Goal: Book appointment/travel/reservation

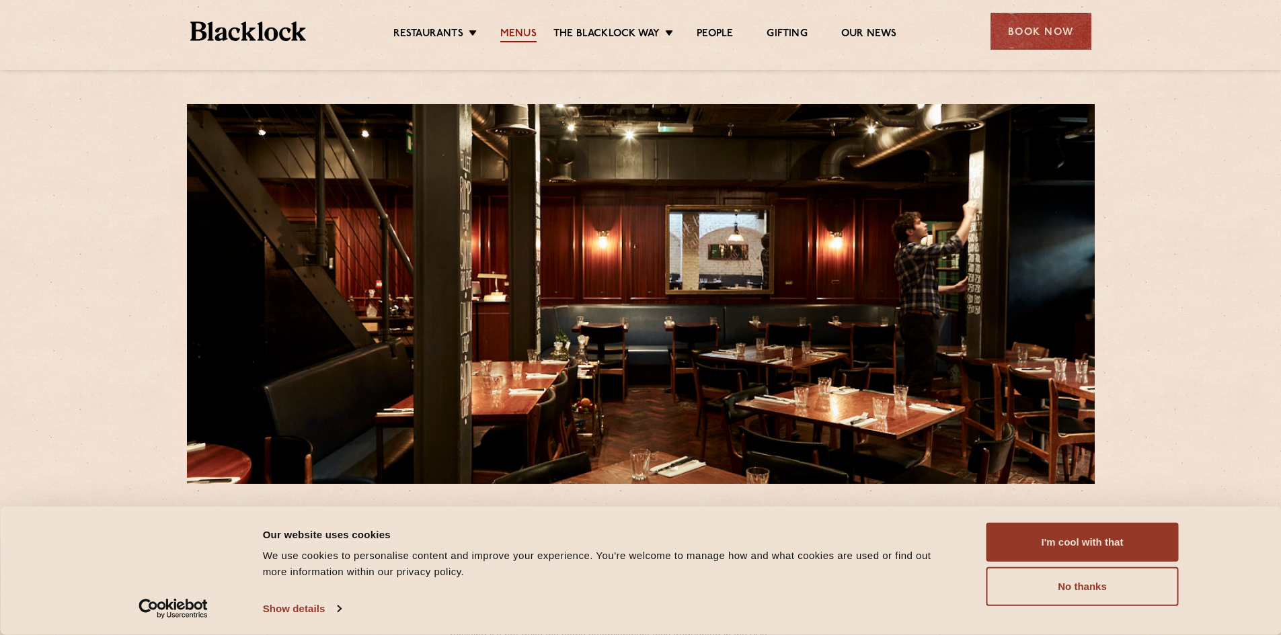
click at [527, 33] on link "Menus" at bounding box center [518, 35] width 36 height 15
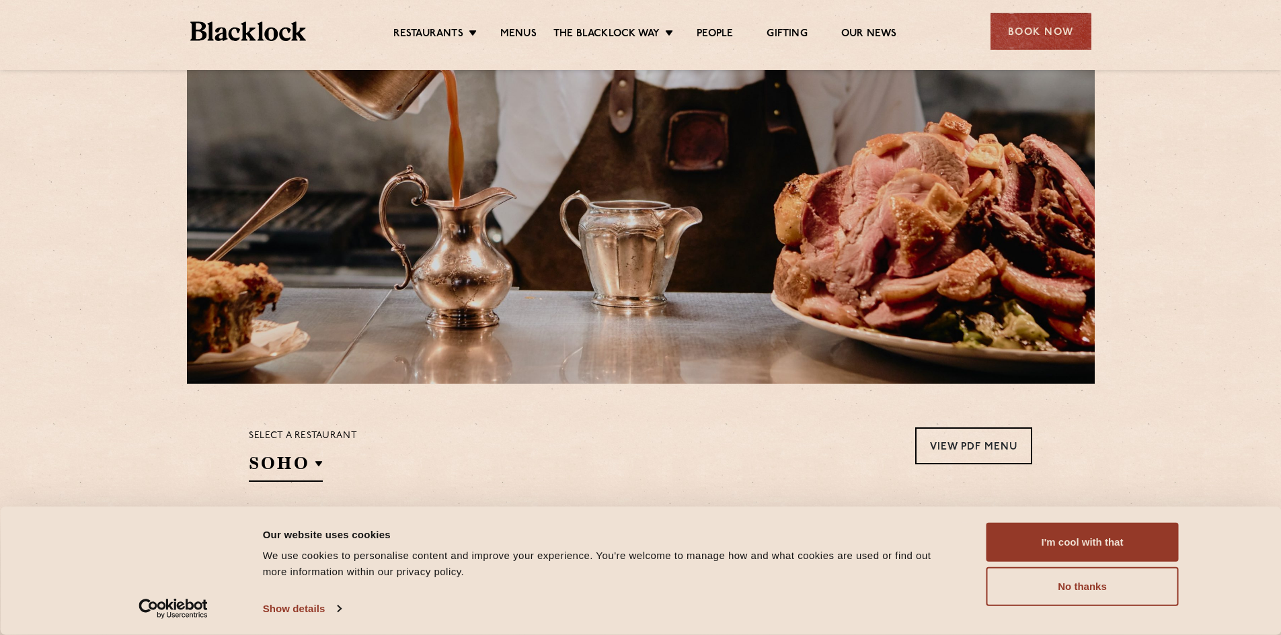
scroll to position [403, 0]
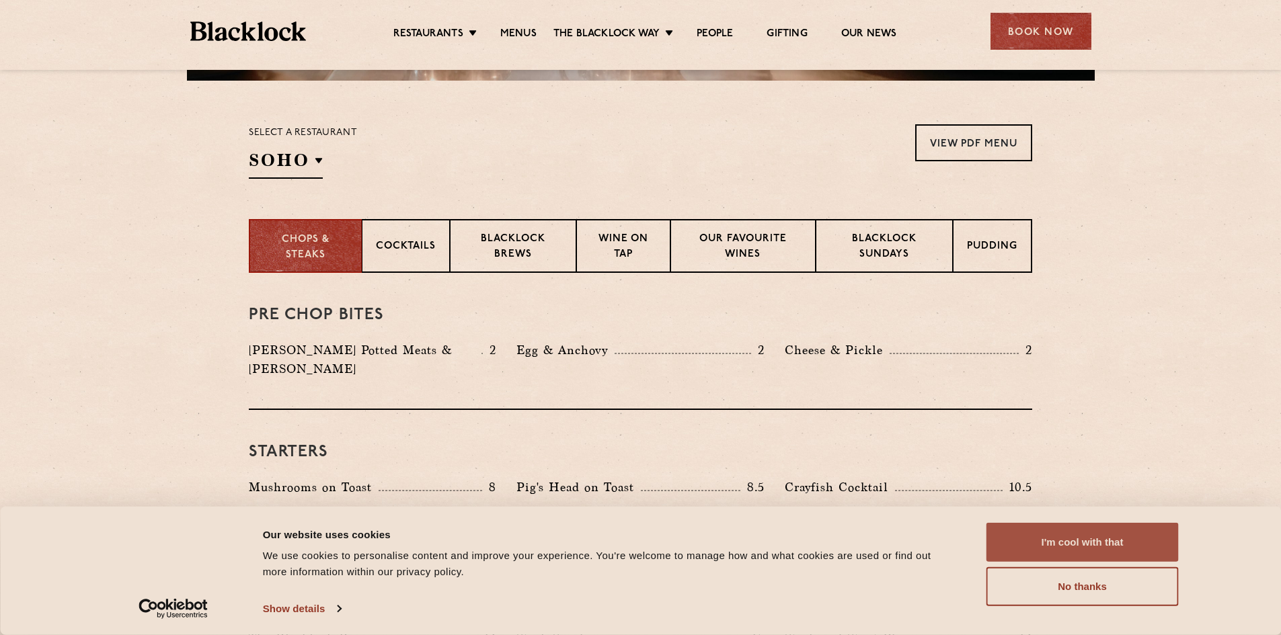
click at [1106, 543] on button "I'm cool with that" at bounding box center [1082, 542] width 192 height 39
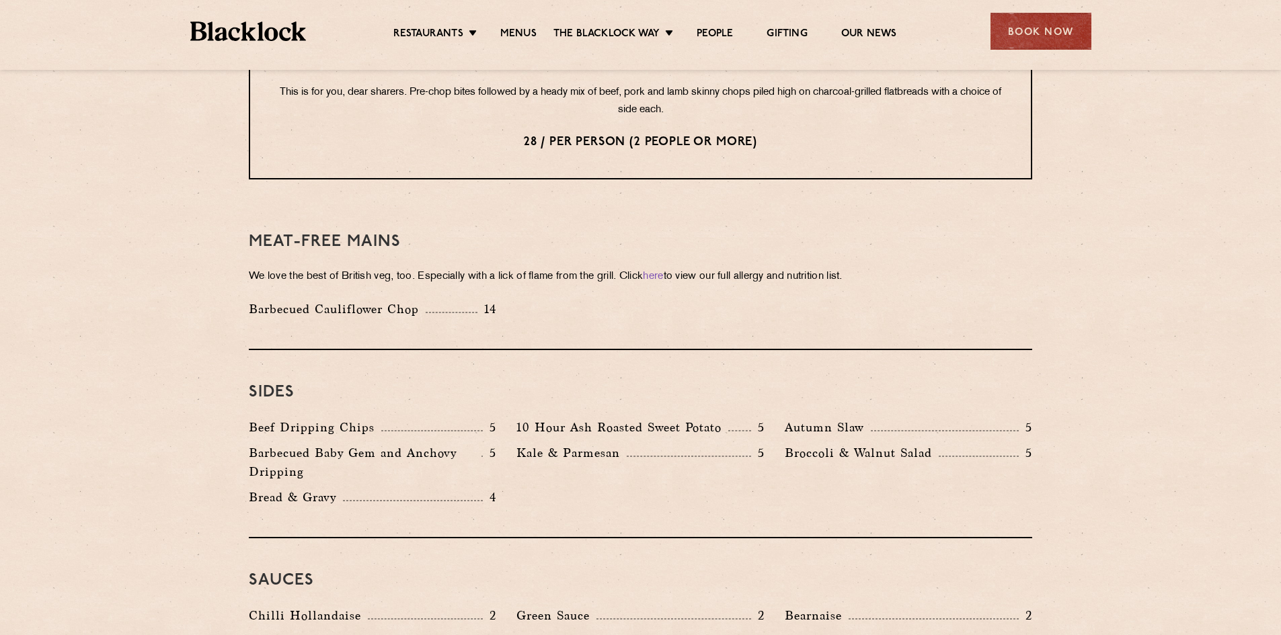
scroll to position [1816, 0]
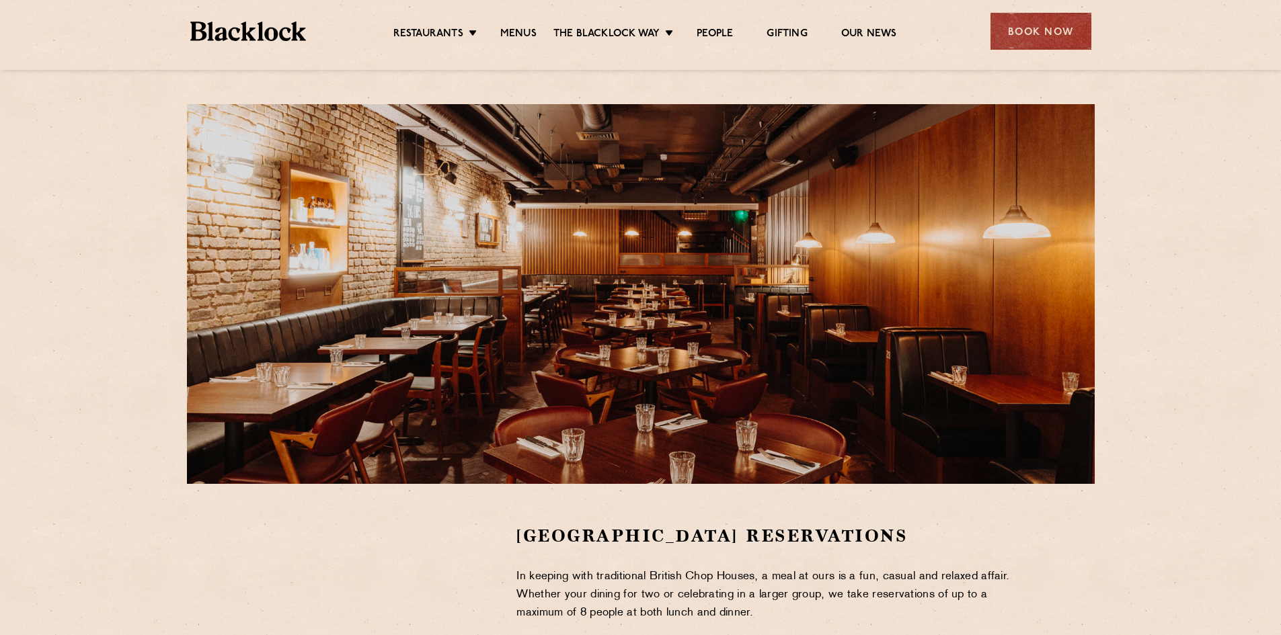
click at [537, 22] on ul "Restaurants Soho City Shoreditch Covent Garden Canary Wharf Manchester Birmingh…" at bounding box center [644, 32] width 677 height 22
click at [525, 26] on ul "Restaurants Soho City Shoreditch Covent Garden Canary Wharf Manchester Birmingh…" at bounding box center [644, 32] width 677 height 22
click at [525, 31] on link "Menus" at bounding box center [518, 35] width 36 height 15
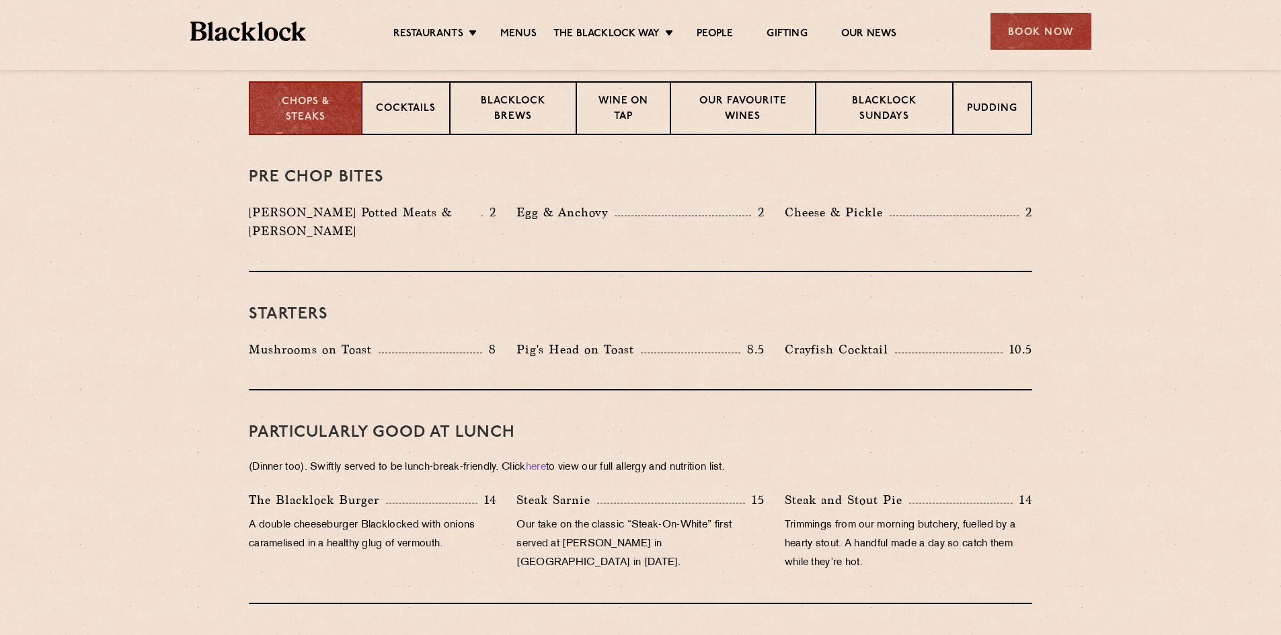
scroll to position [336, 0]
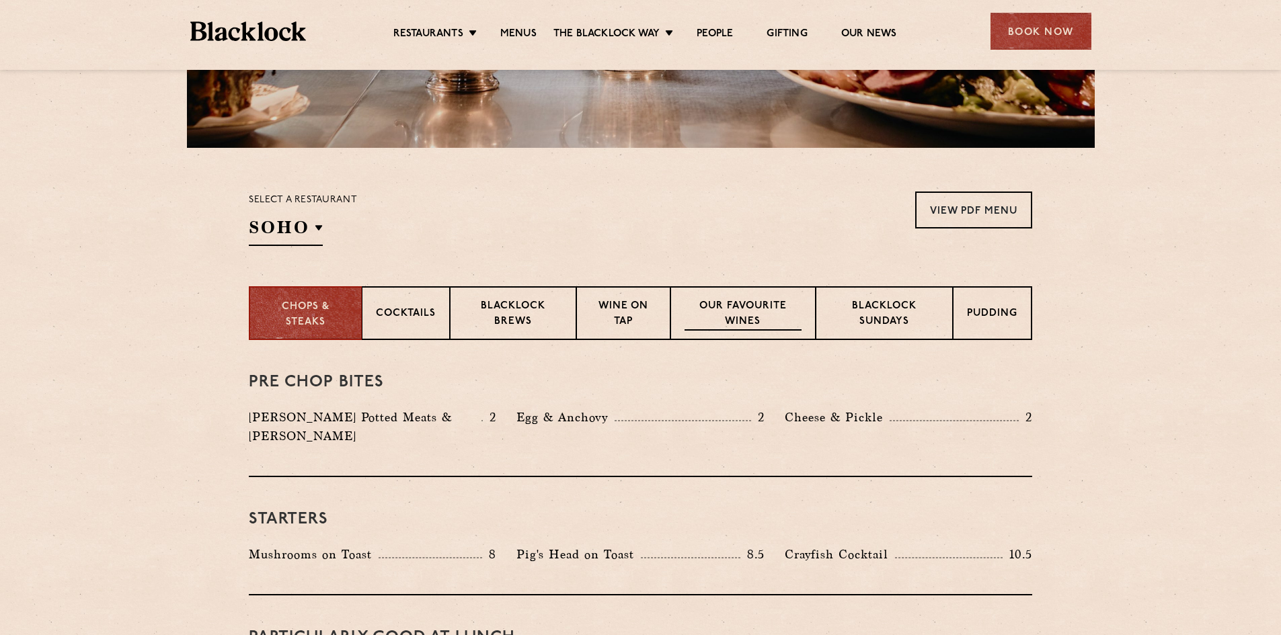
click at [732, 313] on p "Our favourite wines" at bounding box center [743, 315] width 116 height 32
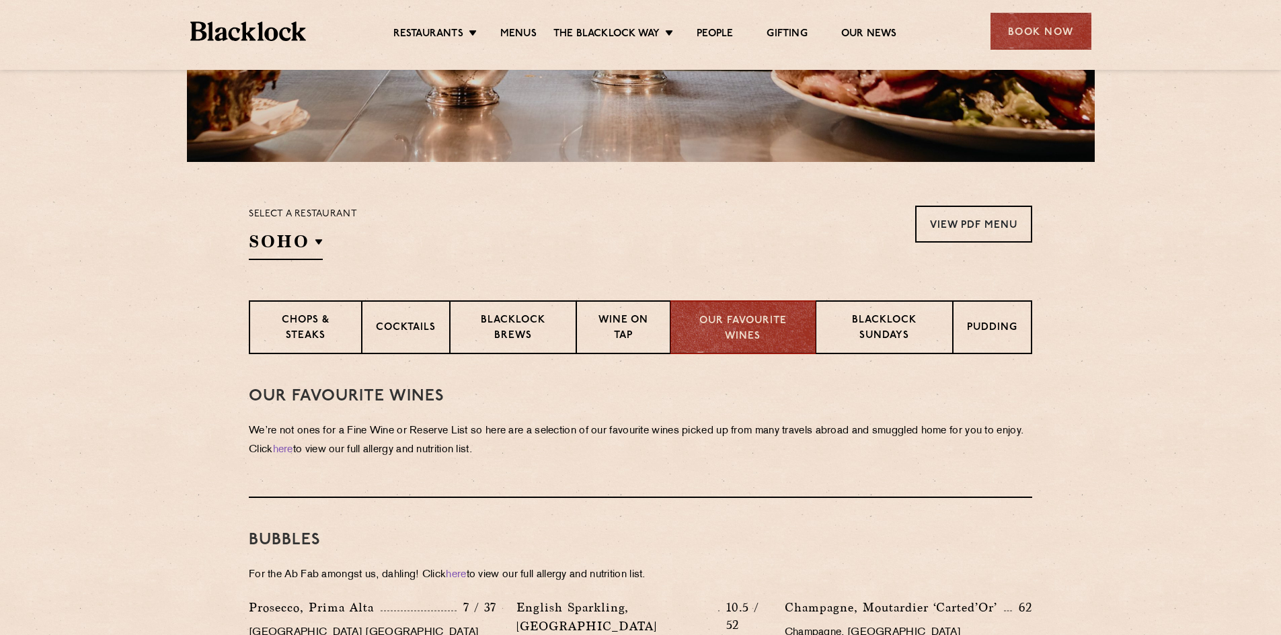
scroll to position [269, 0]
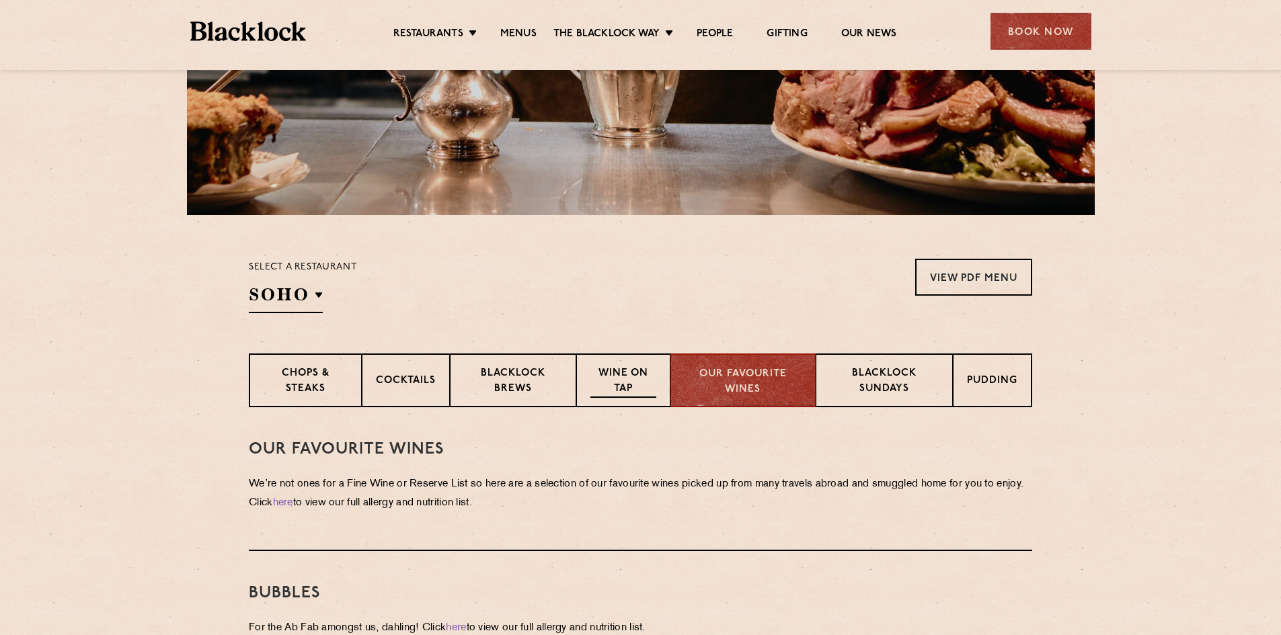
click at [626, 379] on p "Wine on Tap" at bounding box center [623, 382] width 66 height 32
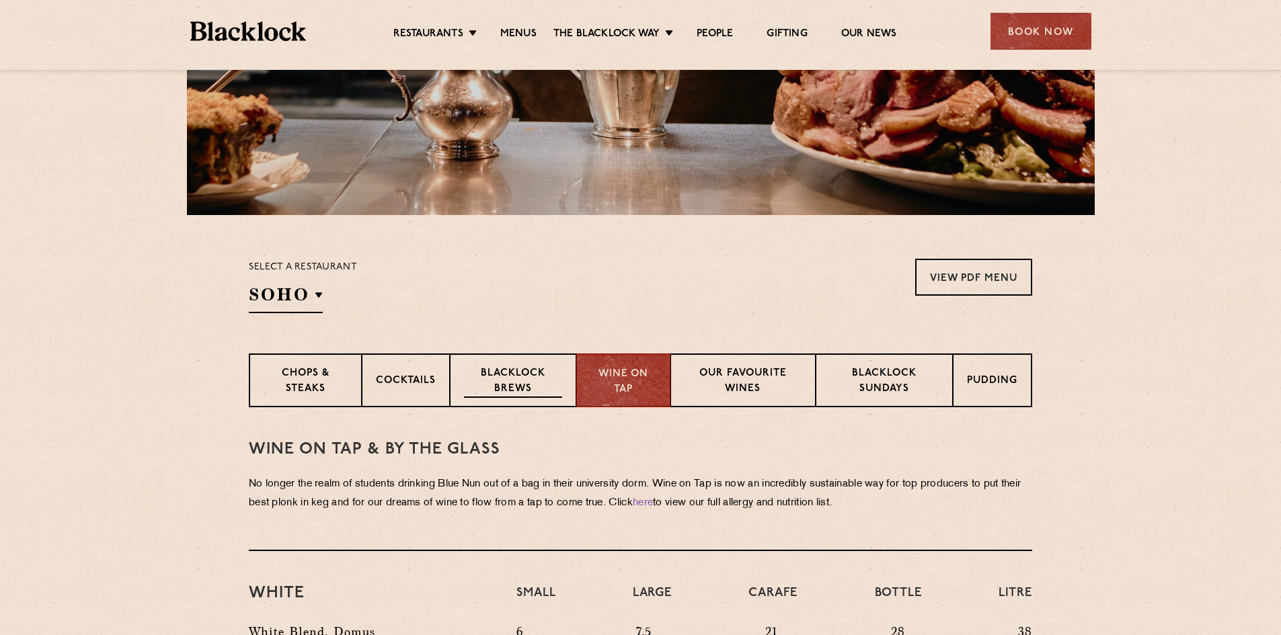
click at [551, 375] on p "Blacklock Brews" at bounding box center [513, 382] width 98 height 32
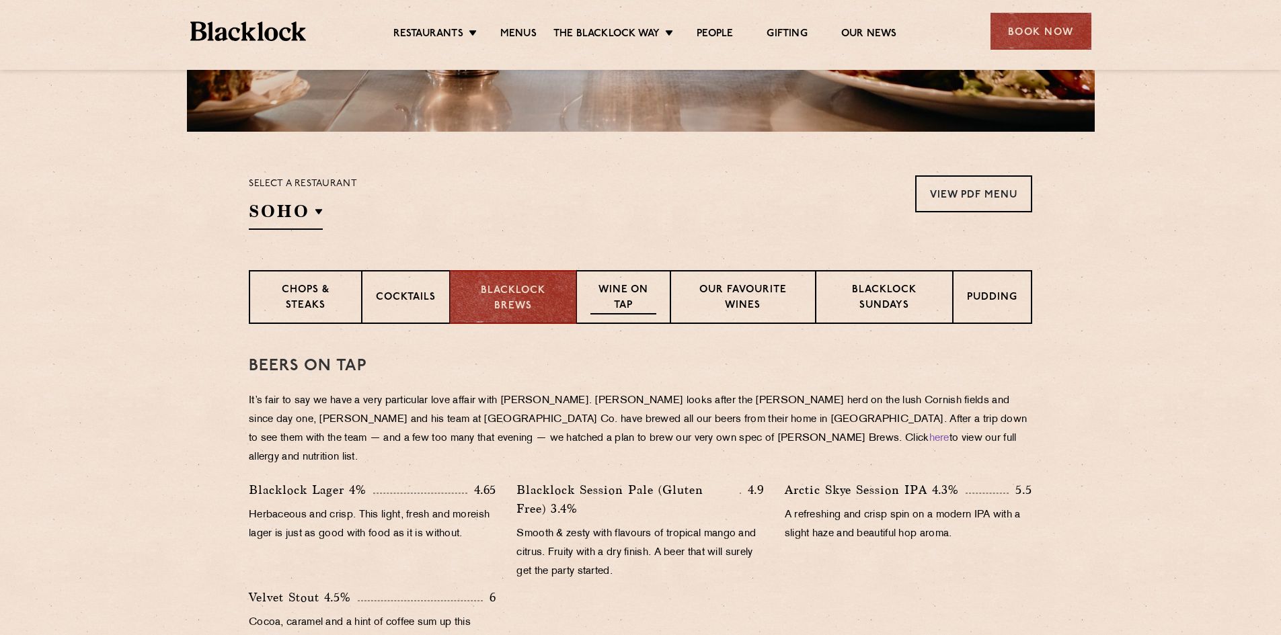
scroll to position [471, 0]
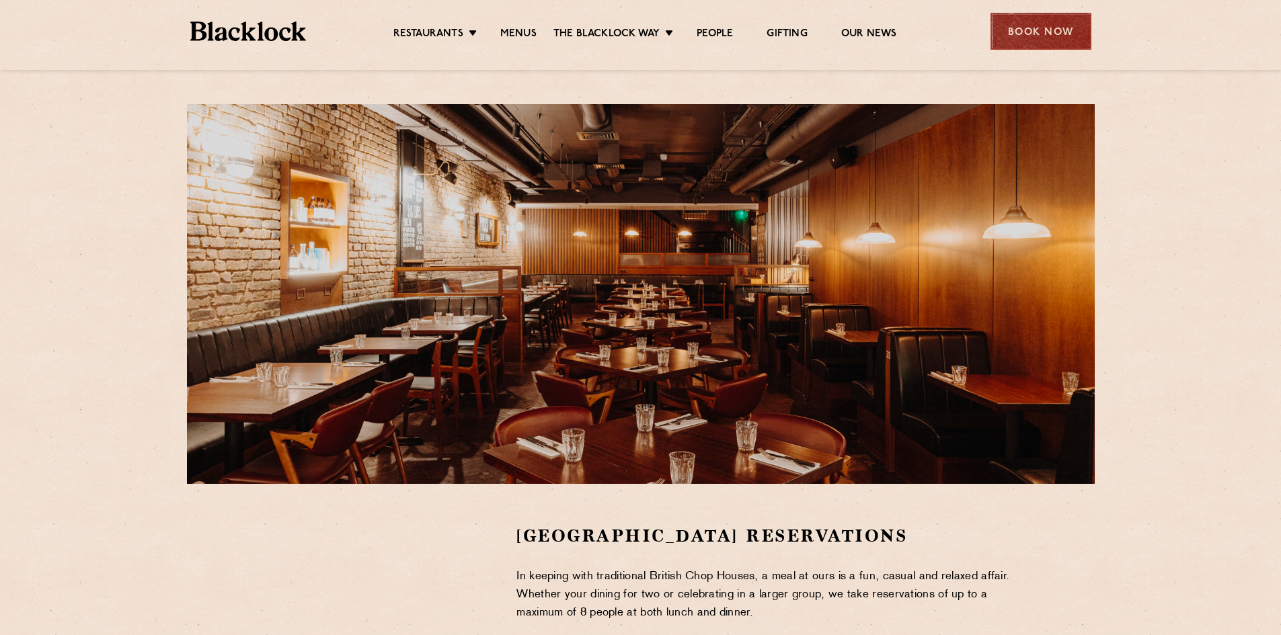
click at [1065, 29] on div "Book Now" at bounding box center [1041, 31] width 101 height 37
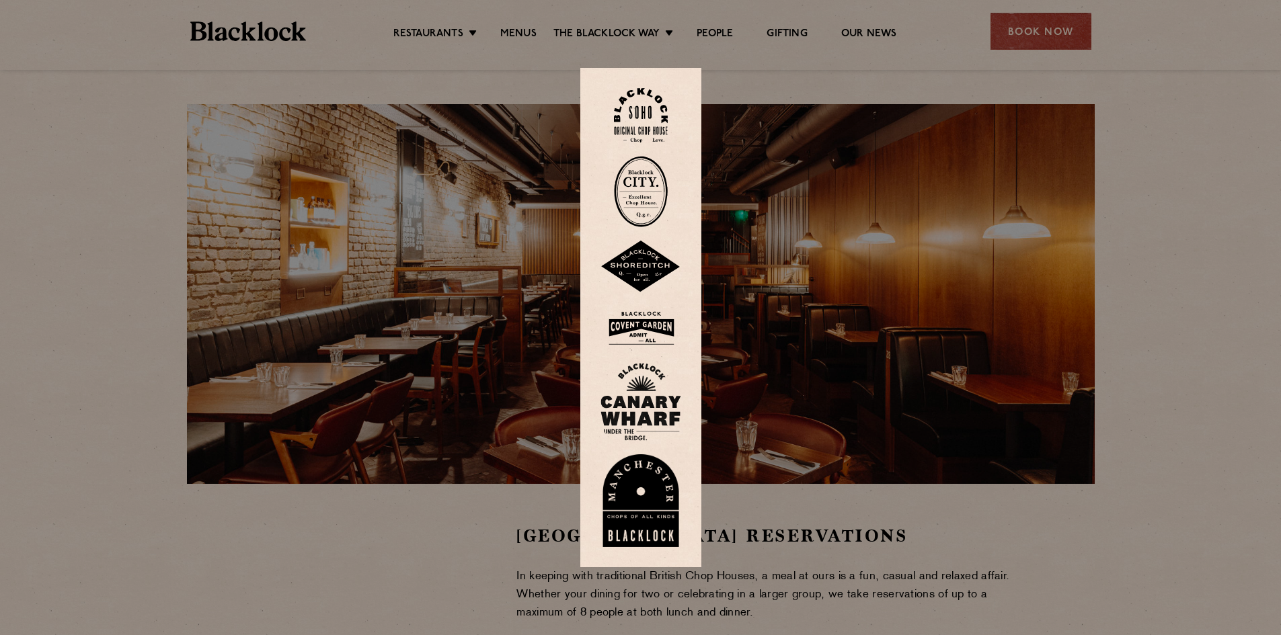
click at [652, 328] on img at bounding box center [641, 329] width 81 height 44
